Goal: Communication & Community: Participate in discussion

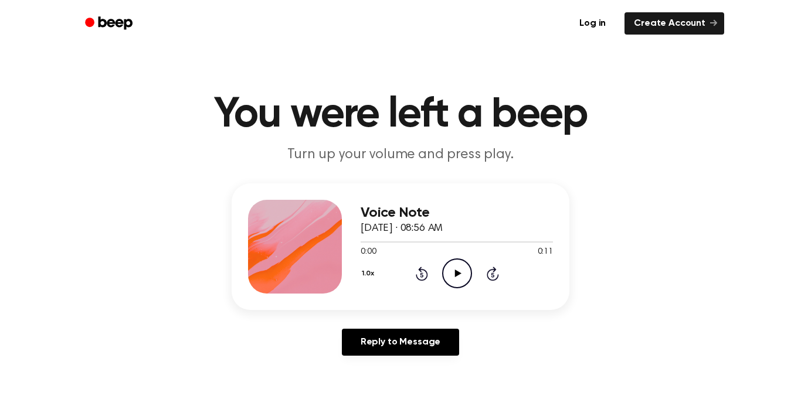
click at [459, 267] on icon "Play Audio" at bounding box center [457, 273] width 30 height 30
click at [442, 275] on icon "Play Audio" at bounding box center [457, 273] width 30 height 30
click at [461, 268] on icon "Play Audio" at bounding box center [457, 273] width 30 height 30
click at [461, 268] on icon "Pause Audio" at bounding box center [457, 273] width 30 height 30
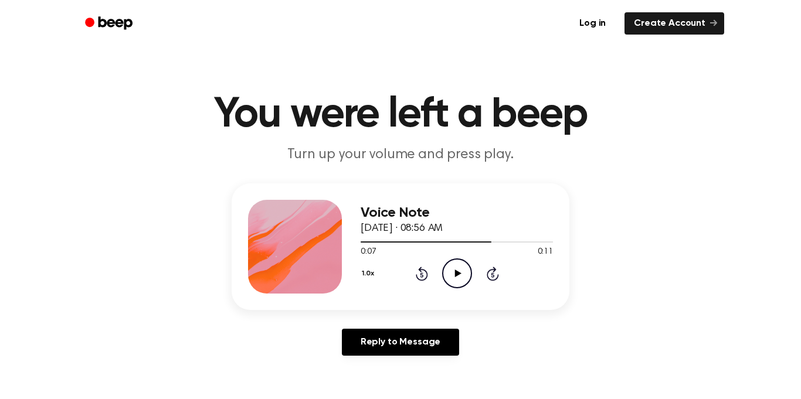
click at [461, 268] on icon "Play Audio" at bounding box center [457, 273] width 30 height 30
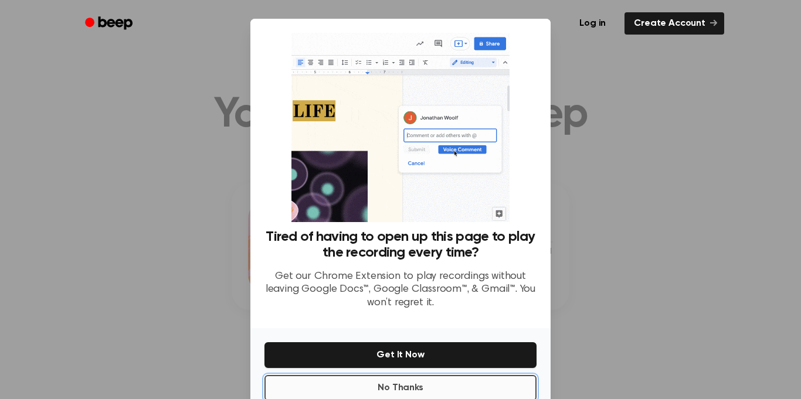
click at [403, 387] on button "No Thanks" at bounding box center [400, 388] width 272 height 26
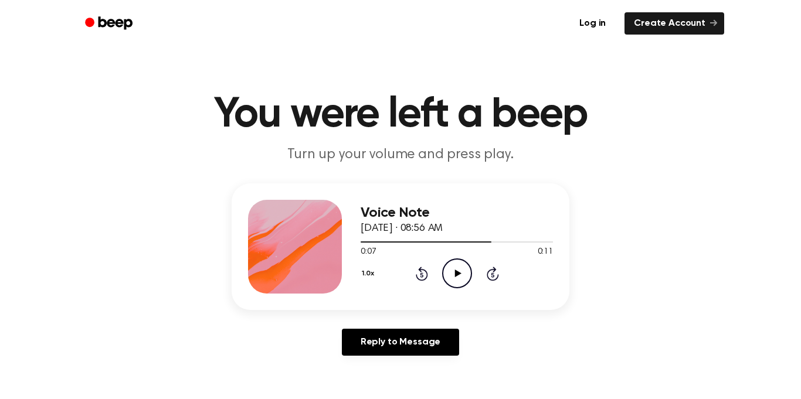
click at [421, 275] on icon at bounding box center [421, 275] width 3 height 5
click at [460, 270] on icon "Play Audio" at bounding box center [457, 273] width 30 height 30
click at [453, 281] on icon "Play Audio" at bounding box center [457, 273] width 30 height 30
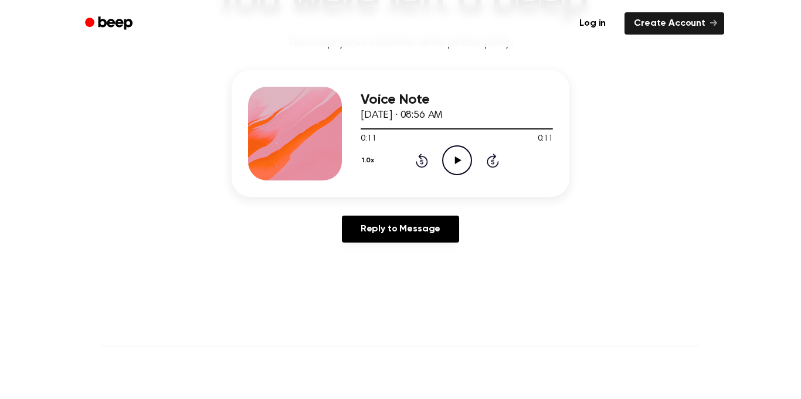
scroll to position [114, 0]
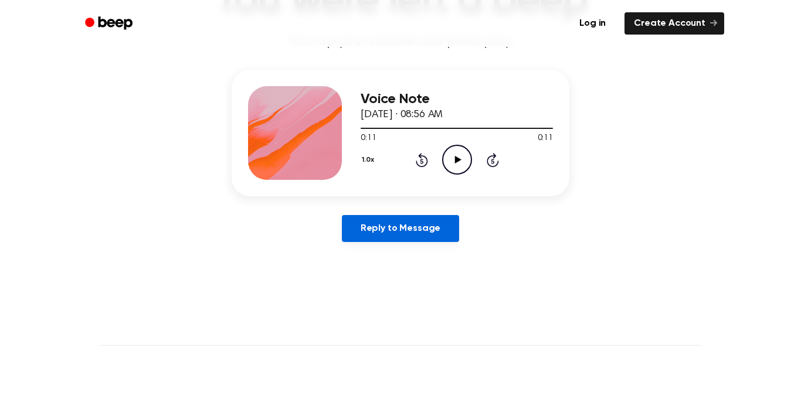
click at [403, 224] on link "Reply to Message" at bounding box center [400, 228] width 117 height 27
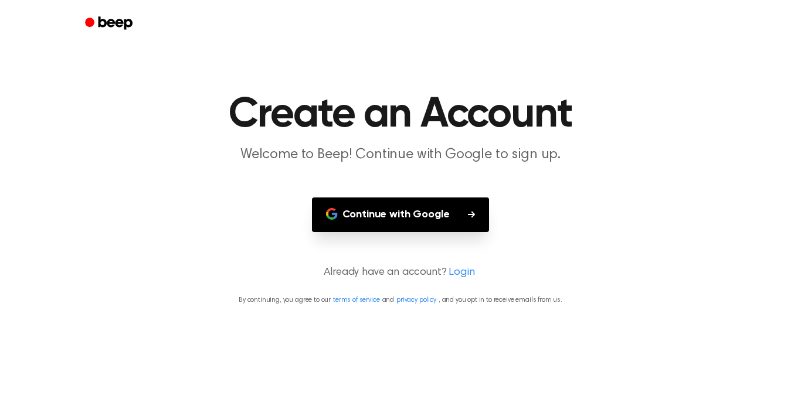
click at [454, 226] on button "Continue with Google" at bounding box center [401, 215] width 178 height 35
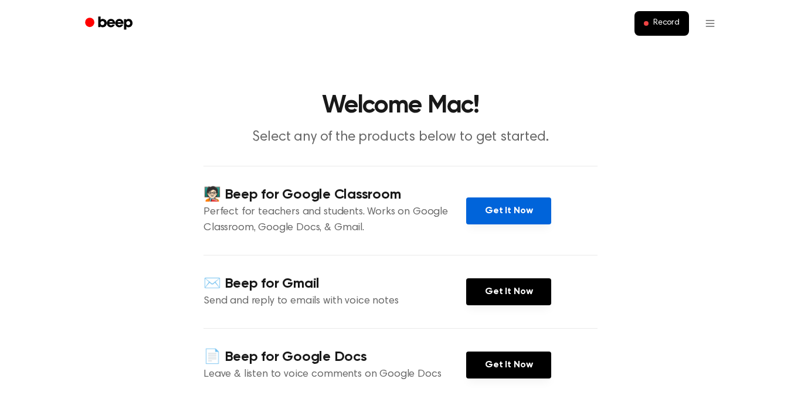
click at [513, 213] on link "Get It Now" at bounding box center [508, 211] width 85 height 27
